Goal: Task Accomplishment & Management: Use online tool/utility

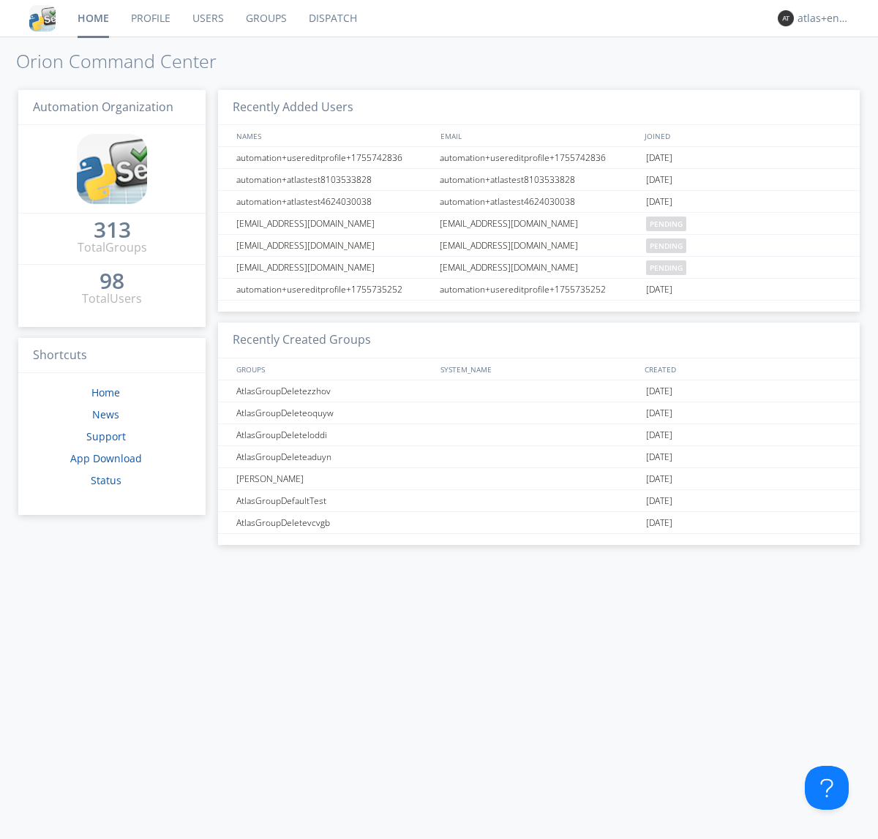
click at [331, 18] on link "Dispatch" at bounding box center [333, 18] width 70 height 37
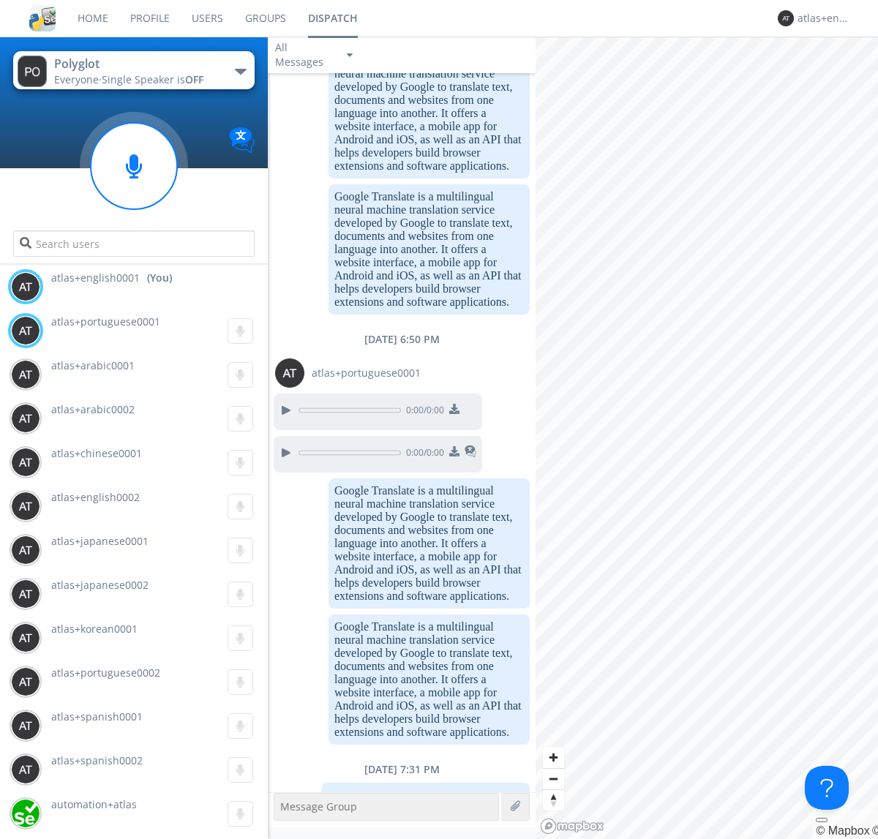
scroll to position [1186, 0]
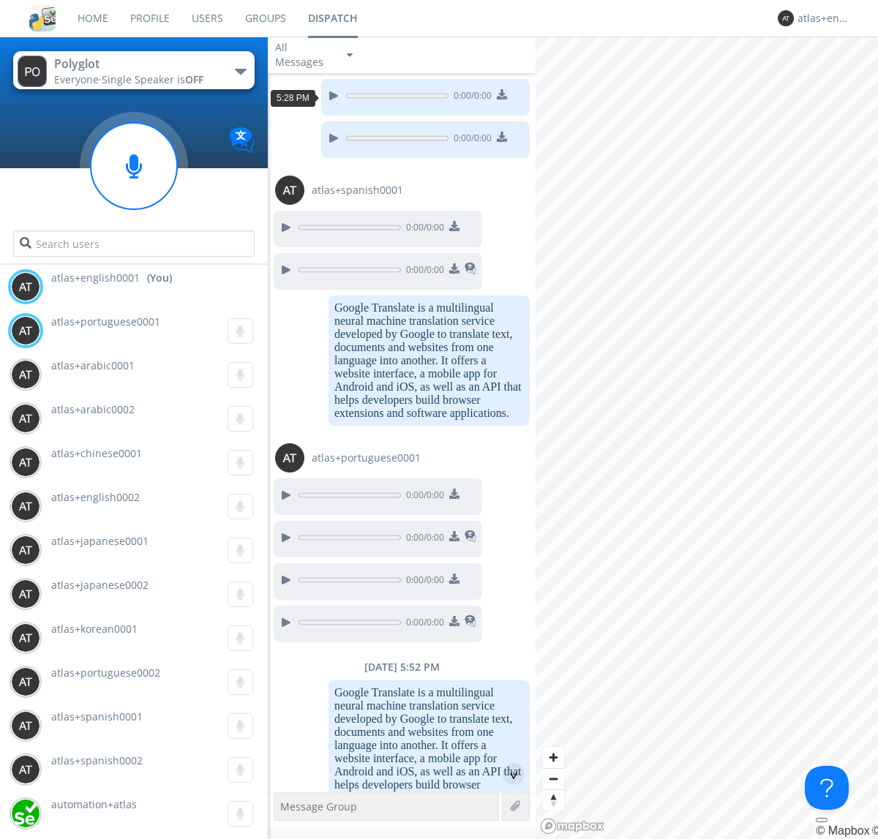
scroll to position [2246, 0]
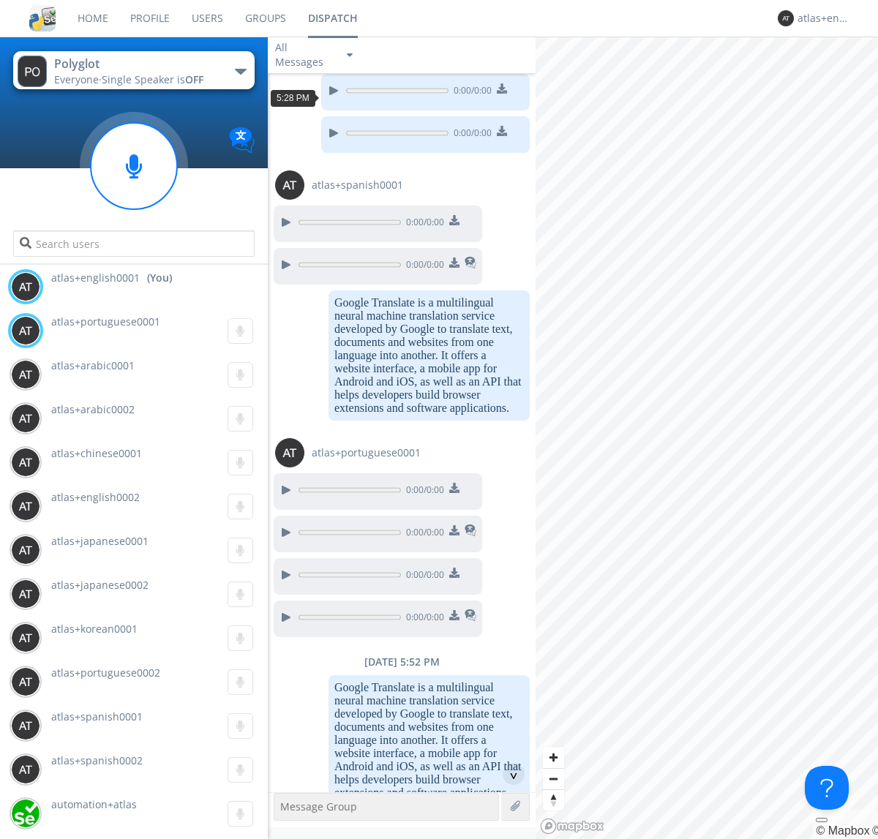
click at [508, 774] on div "^" at bounding box center [514, 774] width 22 height 22
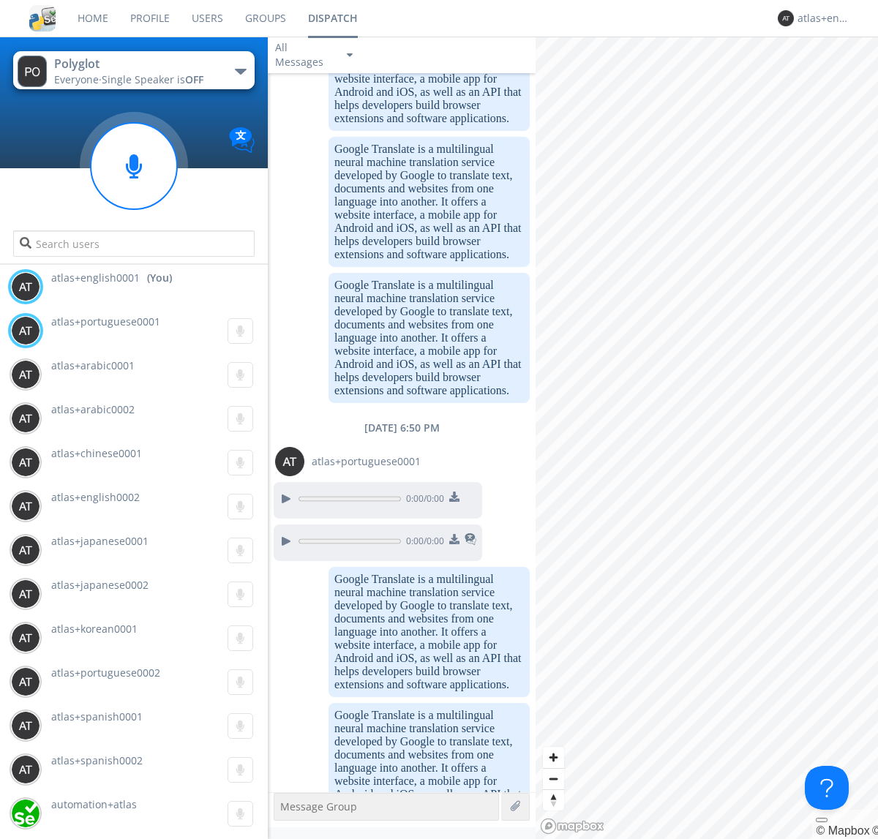
scroll to position [3362, 0]
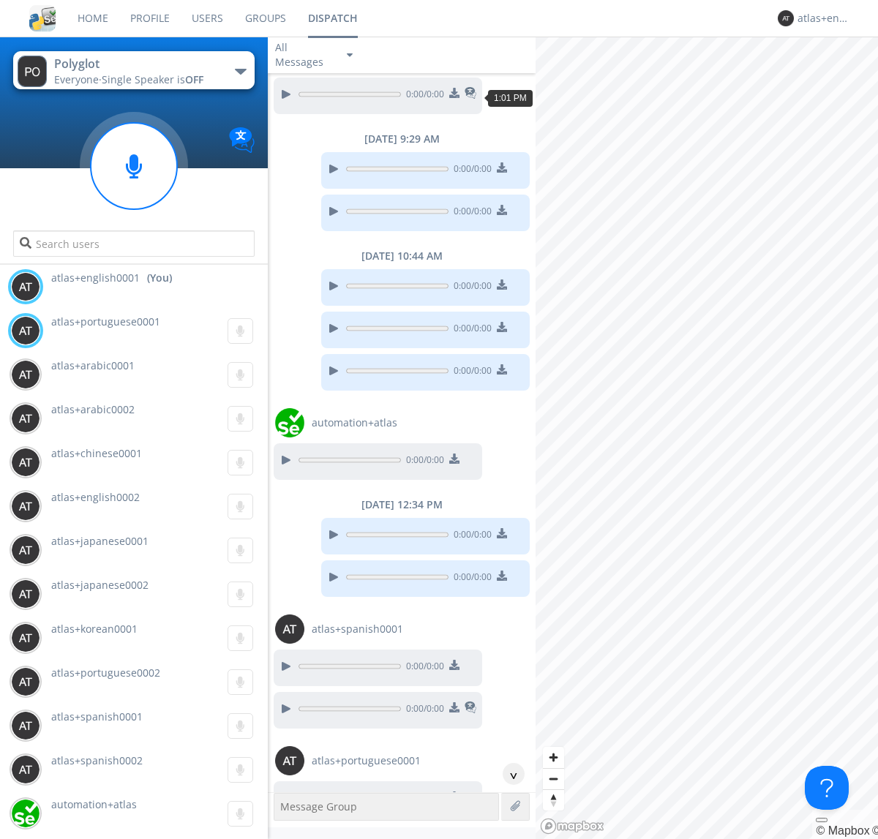
scroll to position [1189, 0]
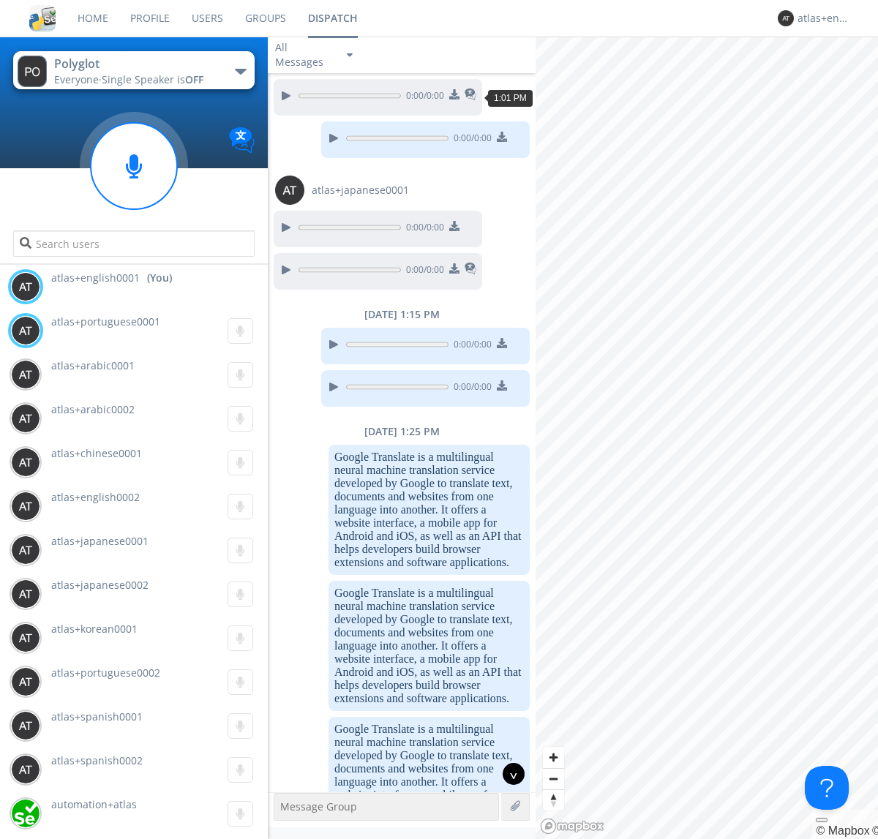
click at [508, 774] on div "^" at bounding box center [514, 774] width 22 height 22
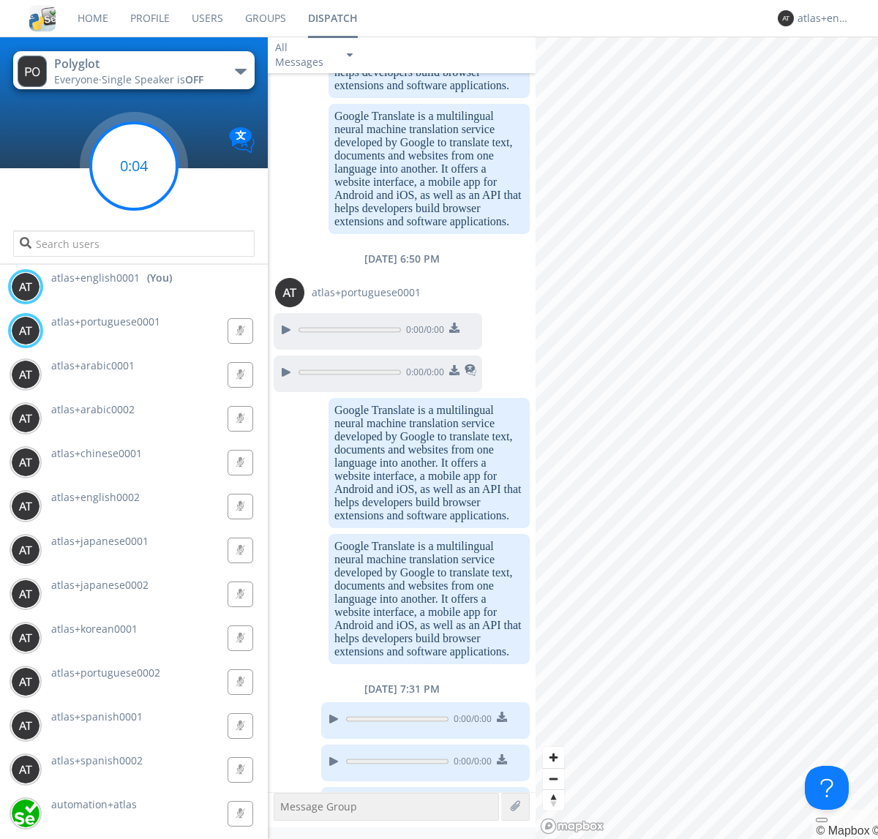
scroll to position [4482, 0]
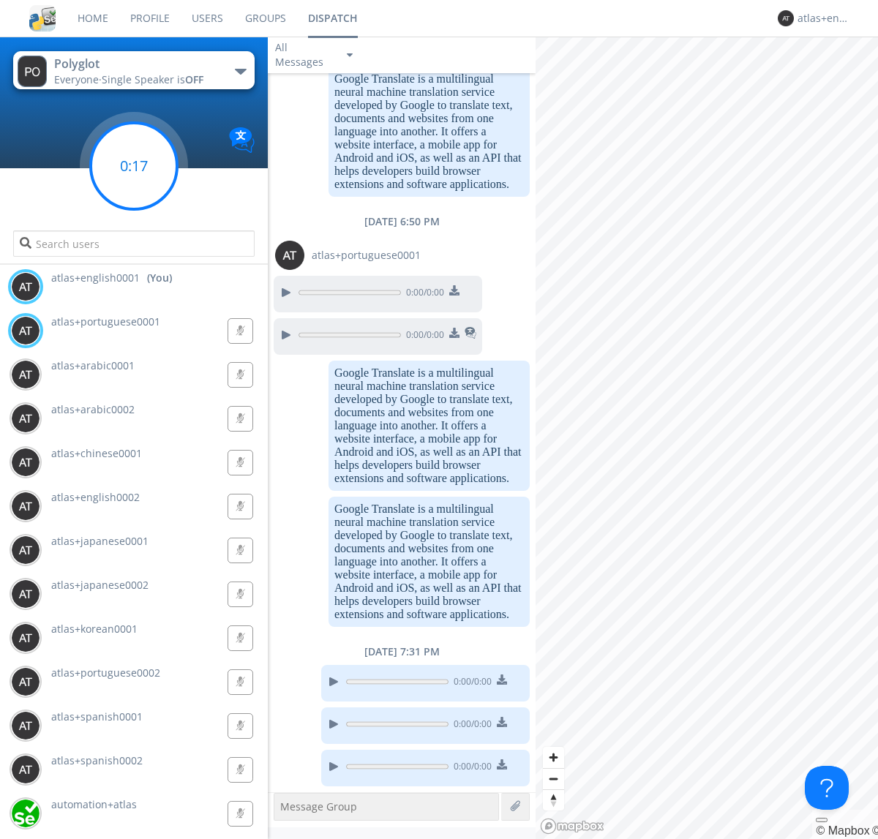
click at [134, 166] on g at bounding box center [134, 166] width 86 height 86
